Goal: Navigation & Orientation: Understand site structure

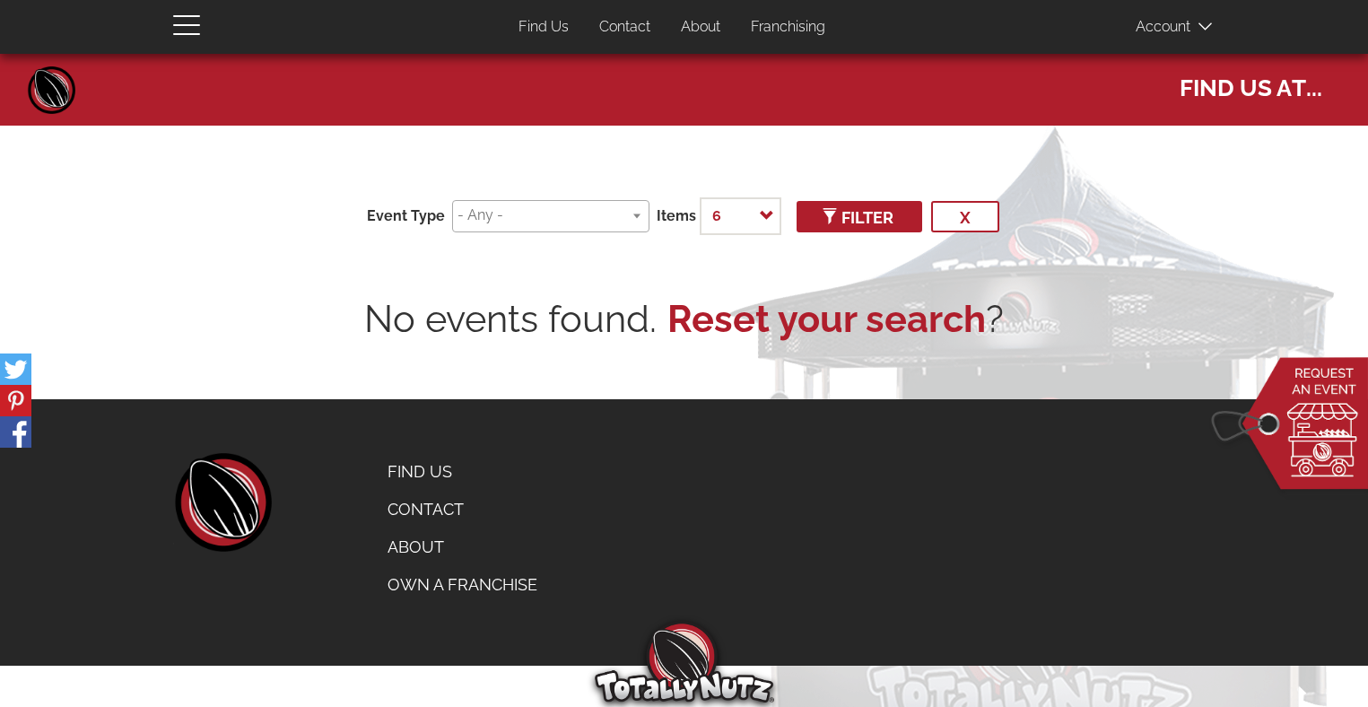
select select
